Goal: Information Seeking & Learning: Check status

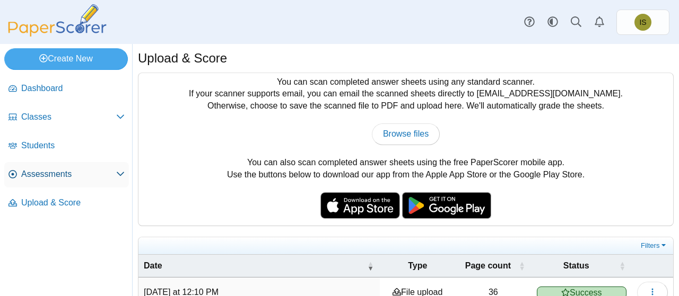
click at [75, 173] on span "Assessments" at bounding box center [68, 175] width 95 height 12
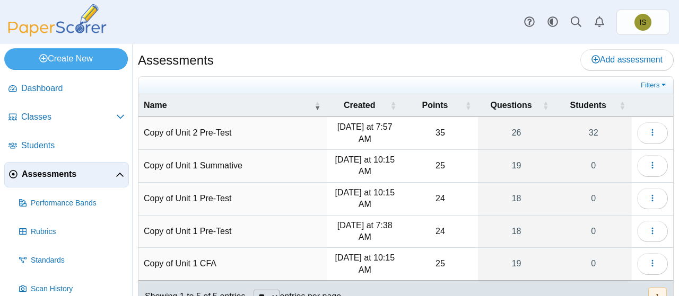
click at [260, 138] on td "Copy of Unit 2 Pre-Test" at bounding box center [232, 133] width 188 height 33
click at [378, 130] on time "[DATE] at 7:57 AM" at bounding box center [364, 132] width 55 height 21
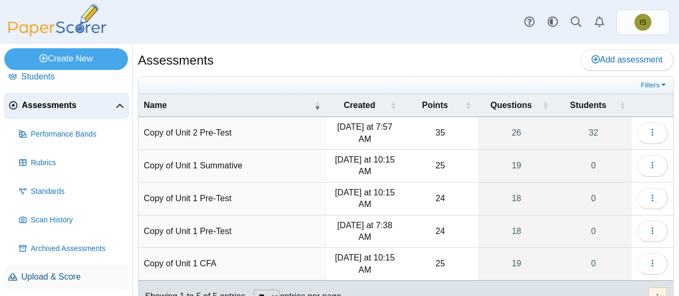
click at [56, 275] on span "Upload & Score" at bounding box center [72, 277] width 103 height 12
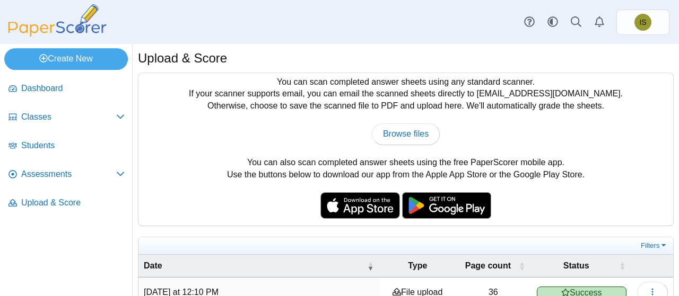
scroll to position [51, 0]
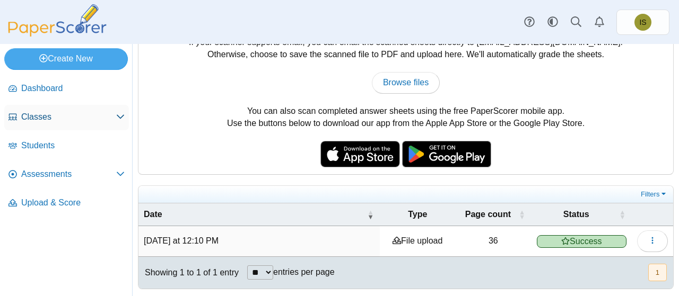
click at [48, 118] on span "Classes" at bounding box center [68, 117] width 95 height 12
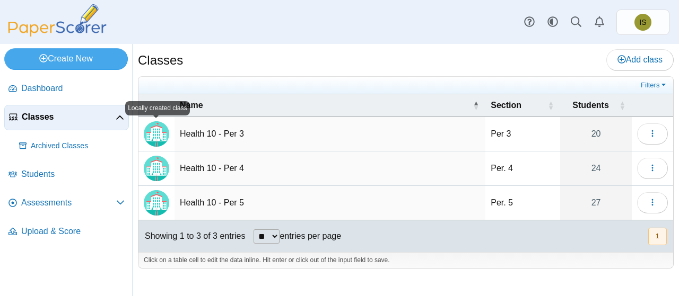
click at [239, 142] on td "Health 10 - Per 3" at bounding box center [329, 134] width 311 height 34
click at [239, 142] on input "**********" at bounding box center [330, 134] width 300 height 21
click at [543, 136] on td "Per 3" at bounding box center [522, 134] width 75 height 34
click at [647, 133] on button "button" at bounding box center [652, 134] width 31 height 21
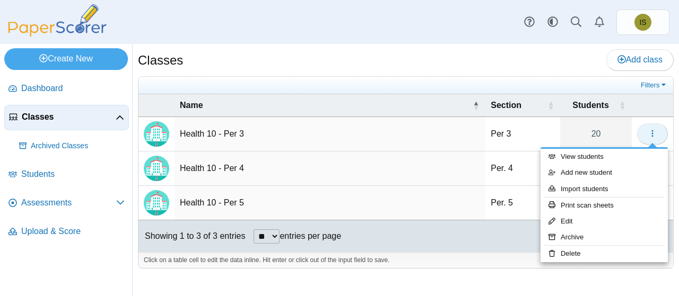
click at [647, 133] on button "button" at bounding box center [652, 134] width 31 height 21
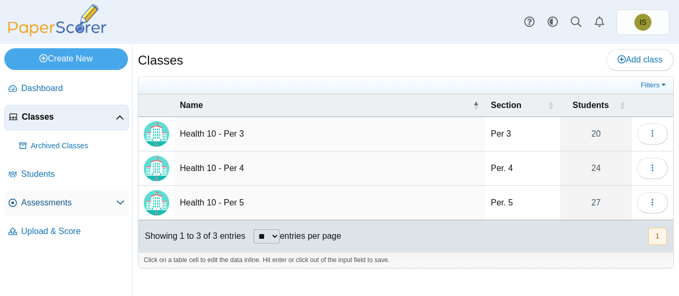
click at [54, 198] on span "Assessments" at bounding box center [68, 203] width 95 height 12
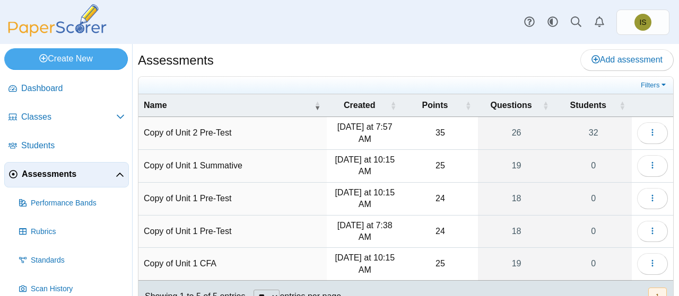
scroll to position [40, 0]
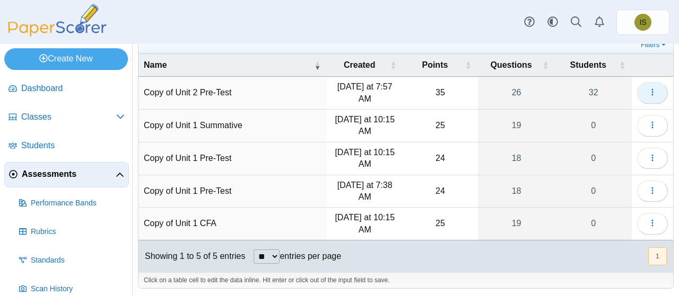
click at [650, 87] on button "button" at bounding box center [652, 92] width 31 height 21
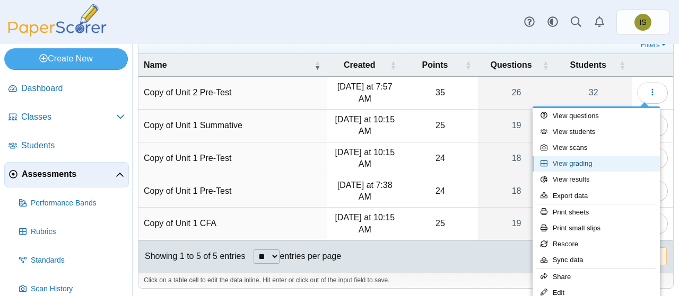
click at [575, 165] on link "View grading" at bounding box center [595, 164] width 127 height 16
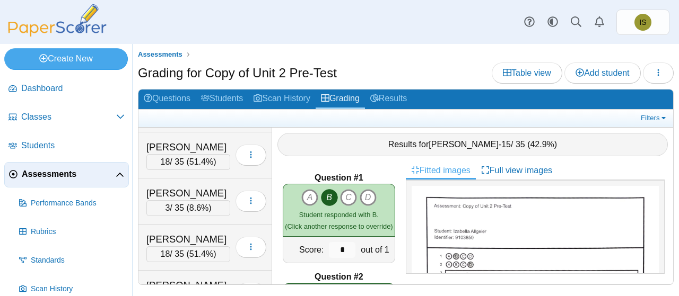
scroll to position [365, 0]
